Goal: Information Seeking & Learning: Understand process/instructions

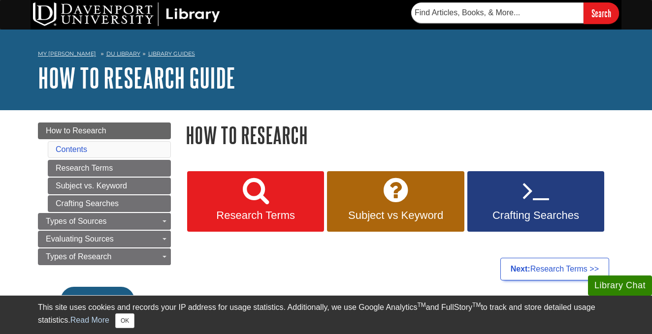
scroll to position [63, 0]
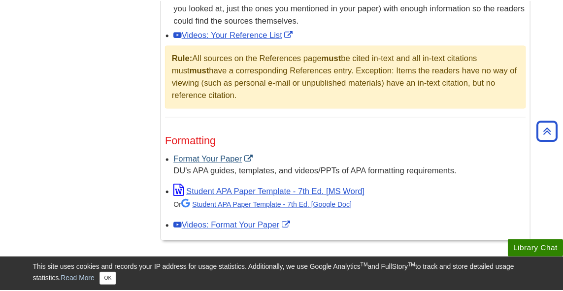
scroll to position [691, 0]
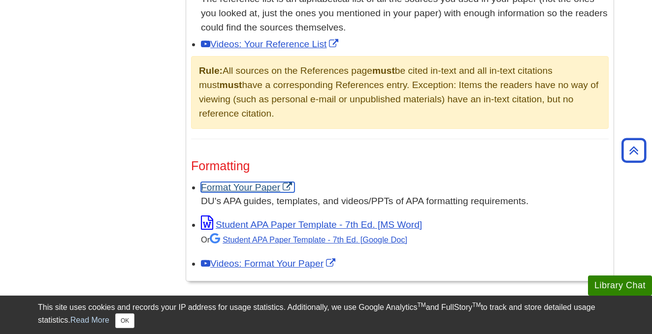
click at [259, 188] on link "Format Your Paper" at bounding box center [248, 187] width 94 height 10
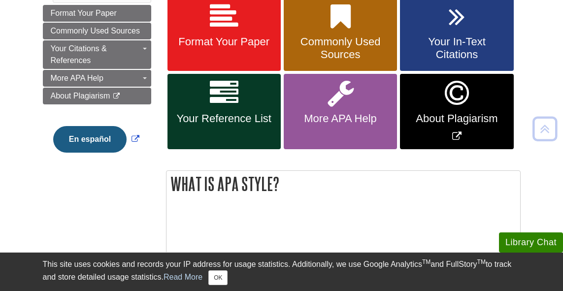
scroll to position [174, 0]
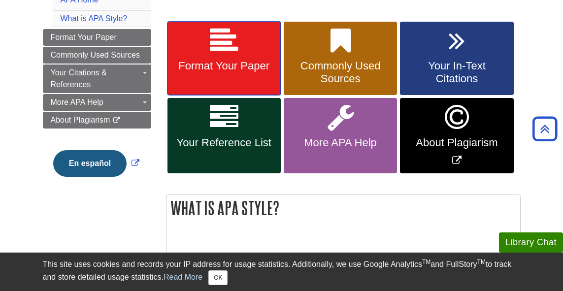
click at [226, 54] on icon at bounding box center [224, 41] width 29 height 29
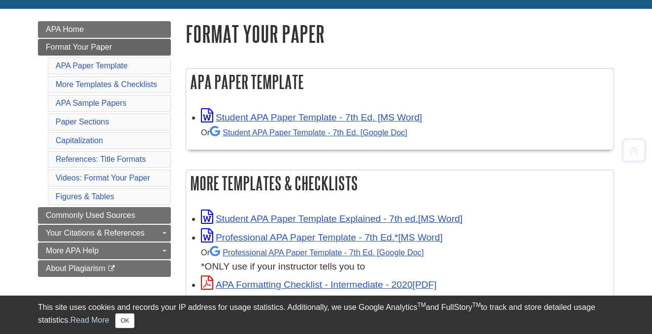
scroll to position [132, 0]
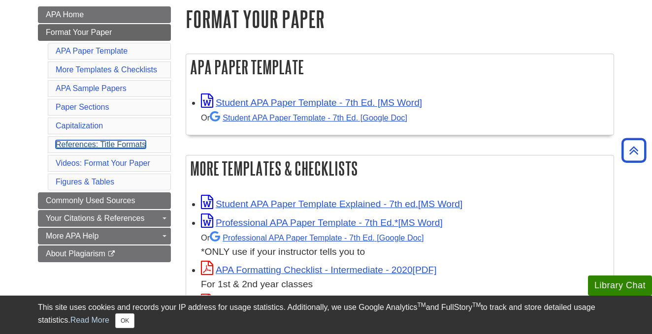
click at [136, 148] on link "References: Title Formats" at bounding box center [101, 144] width 90 height 8
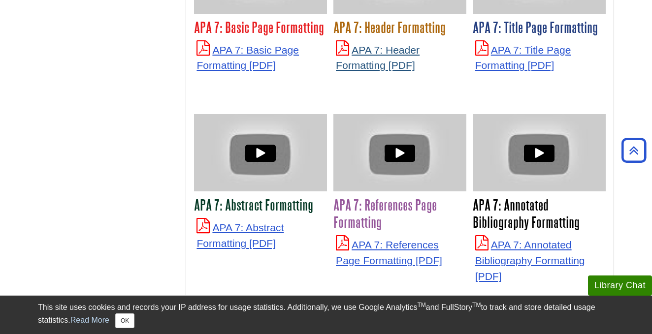
scroll to position [2493, 0]
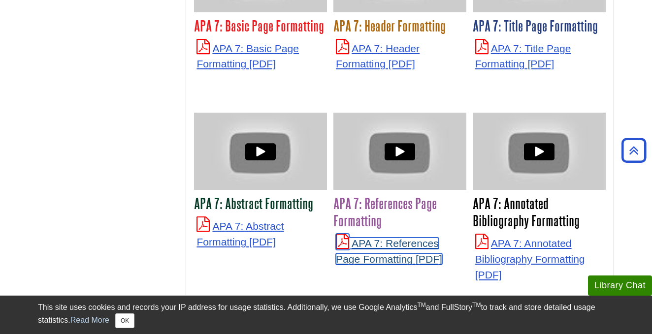
click at [397, 247] on link "APA 7: References Page Formatting" at bounding box center [389, 251] width 106 height 27
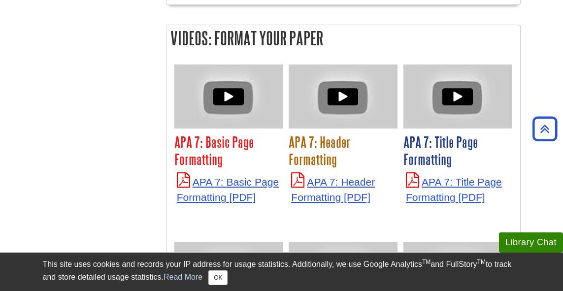
scroll to position [2496, 0]
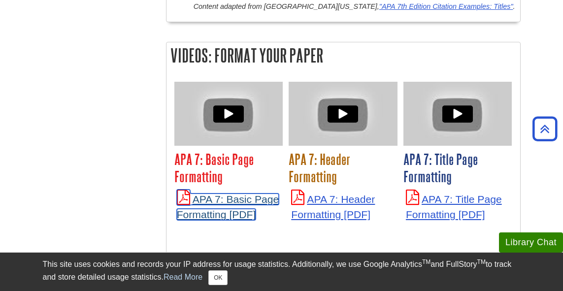
click at [231, 194] on link "APA 7: Basic Page Formatting" at bounding box center [228, 207] width 102 height 27
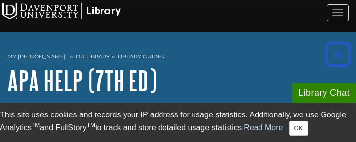
scroll to position [176, 0]
